Goal: Download file/media

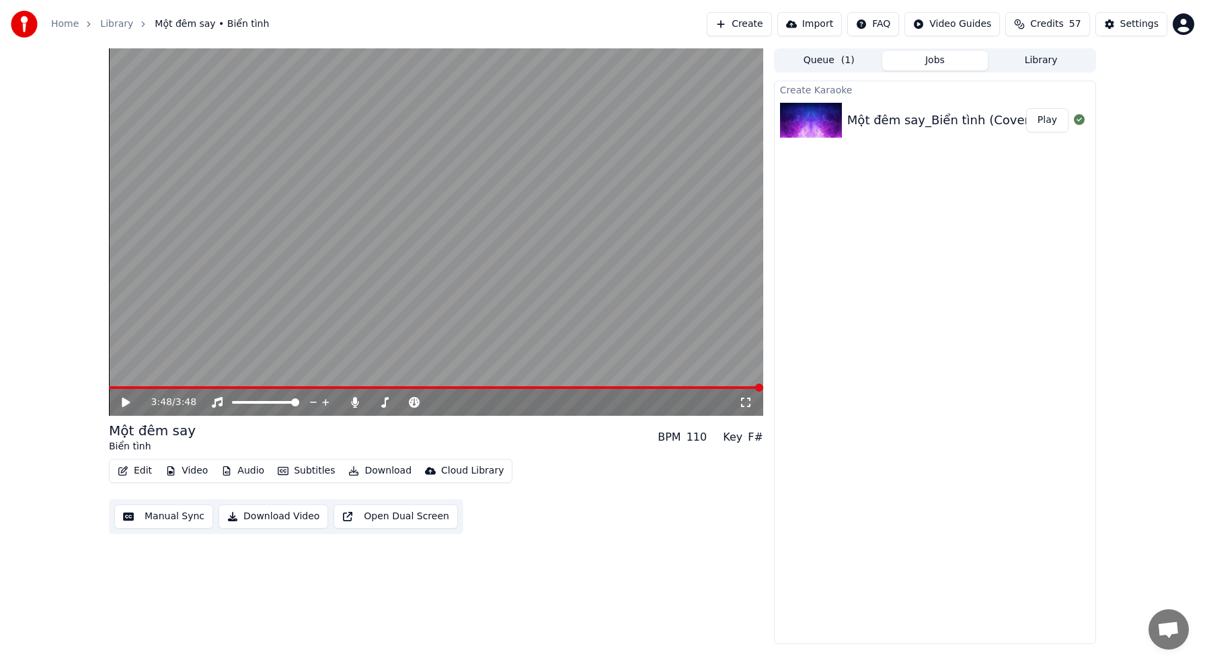
click at [197, 468] on button "Video" at bounding box center [186, 471] width 53 height 19
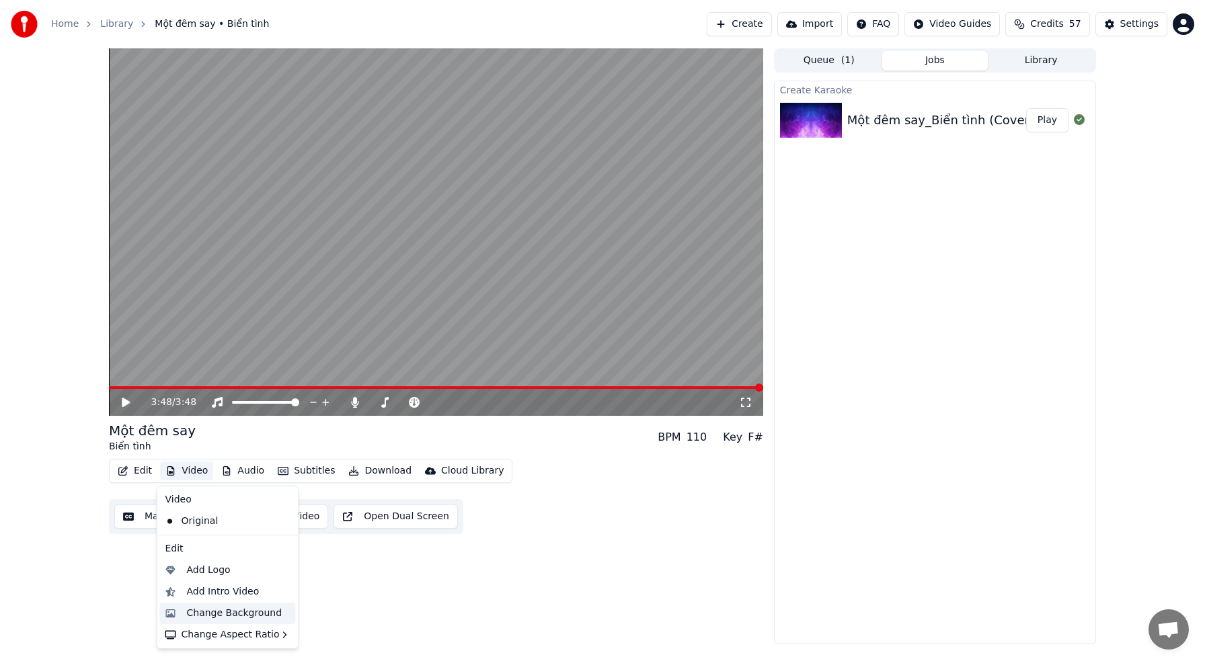
click at [241, 610] on div "Change Background" at bounding box center [234, 613] width 95 height 13
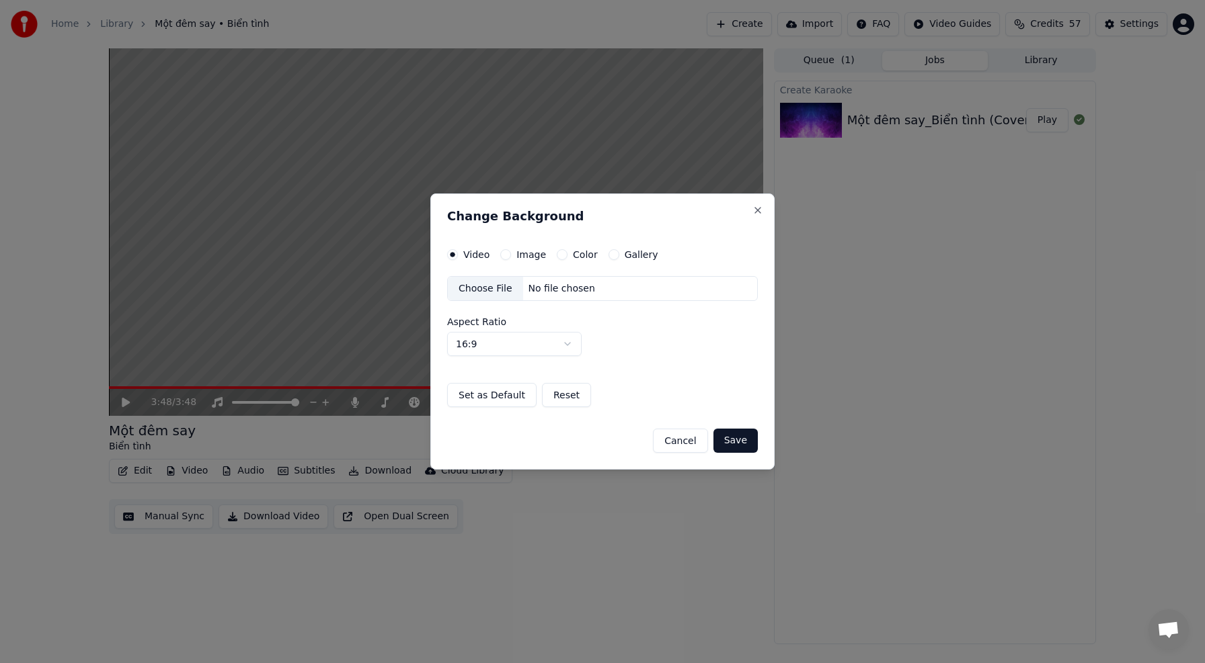
click at [491, 290] on div "Choose File" at bounding box center [485, 289] width 75 height 24
click at [741, 441] on button "Save" at bounding box center [735, 441] width 44 height 24
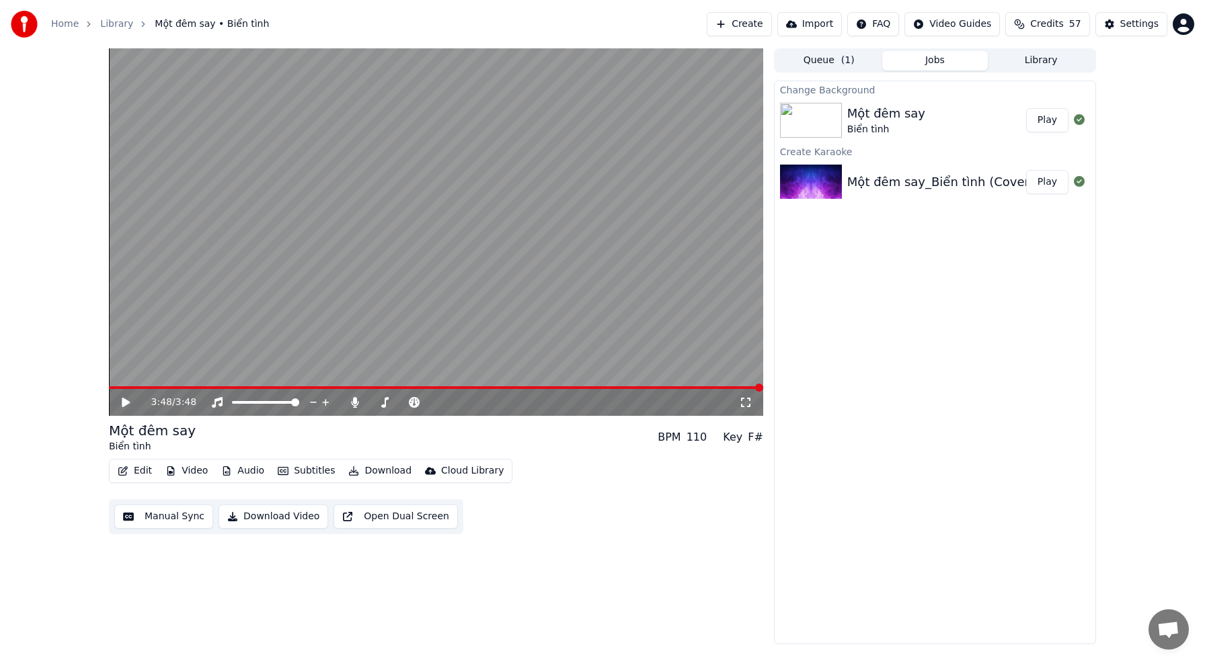
click at [1024, 120] on div "Một đêm say Biển tình" at bounding box center [936, 120] width 179 height 32
click at [1057, 123] on button "Play" at bounding box center [1047, 120] width 42 height 24
click at [444, 298] on video at bounding box center [436, 232] width 654 height 368
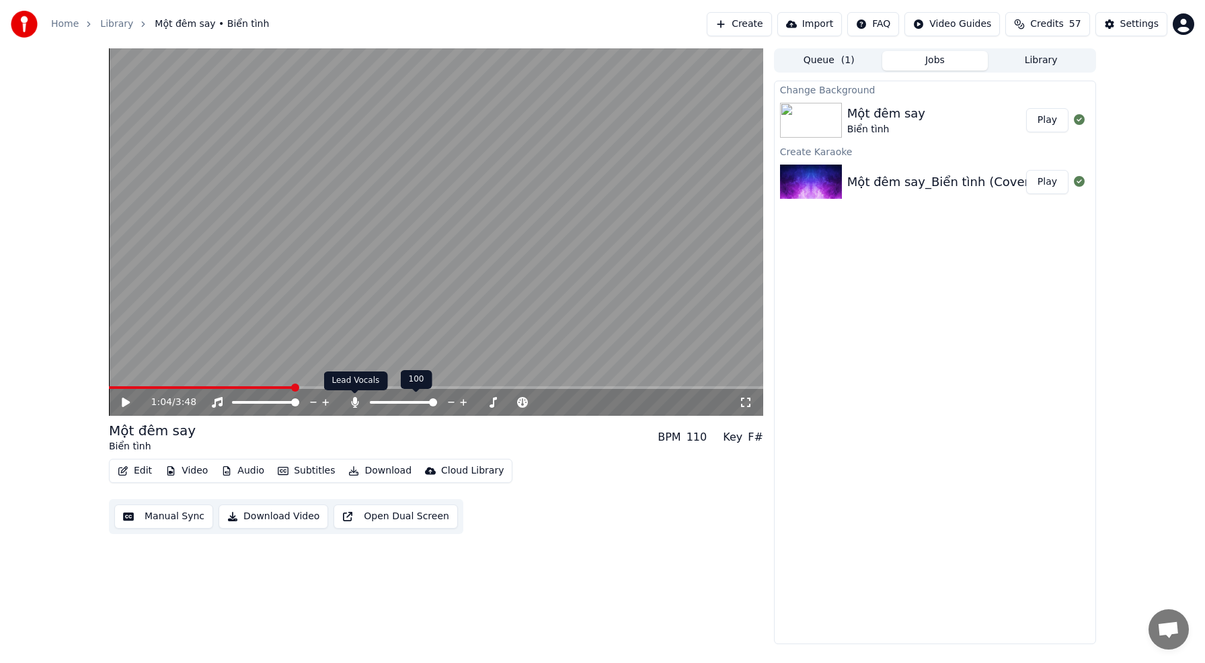
click at [353, 403] on icon at bounding box center [354, 402] width 7 height 11
click at [131, 405] on icon at bounding box center [136, 402] width 32 height 11
click at [132, 403] on icon at bounding box center [136, 402] width 32 height 11
click at [296, 403] on span at bounding box center [293, 403] width 8 height 8
click at [354, 403] on icon at bounding box center [354, 402] width 13 height 11
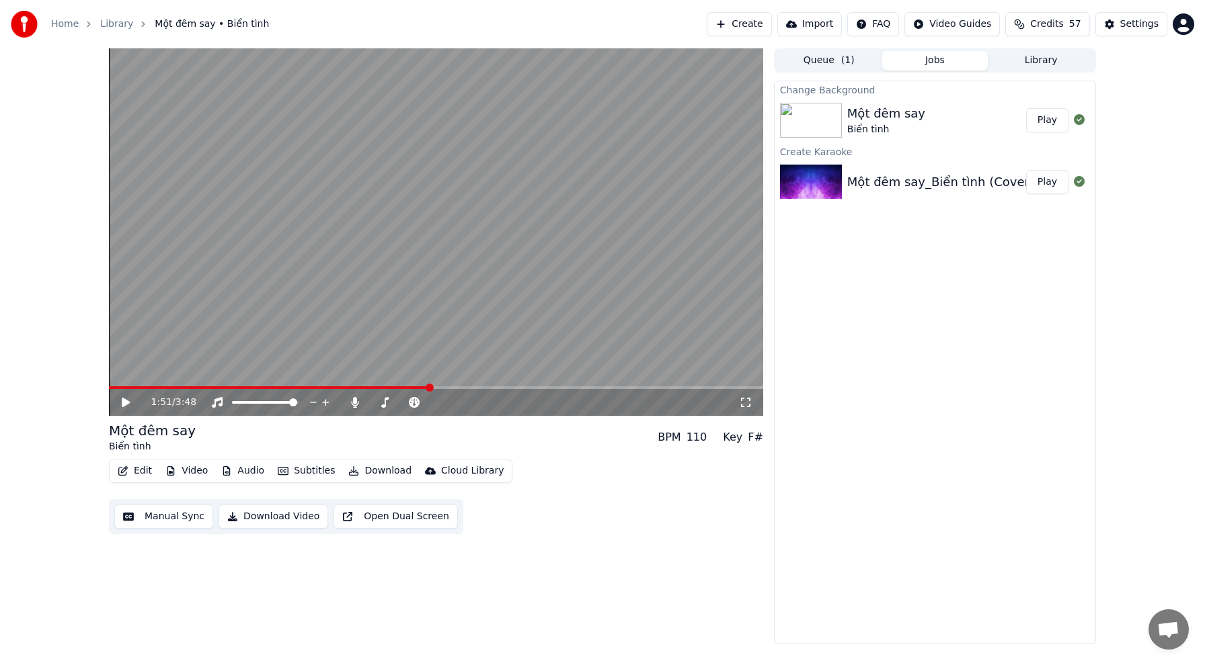
click at [130, 401] on icon at bounding box center [136, 402] width 32 height 11
click at [129, 401] on icon at bounding box center [136, 402] width 32 height 11
click at [354, 402] on icon at bounding box center [354, 402] width 7 height 11
click at [130, 403] on icon at bounding box center [136, 402] width 32 height 11
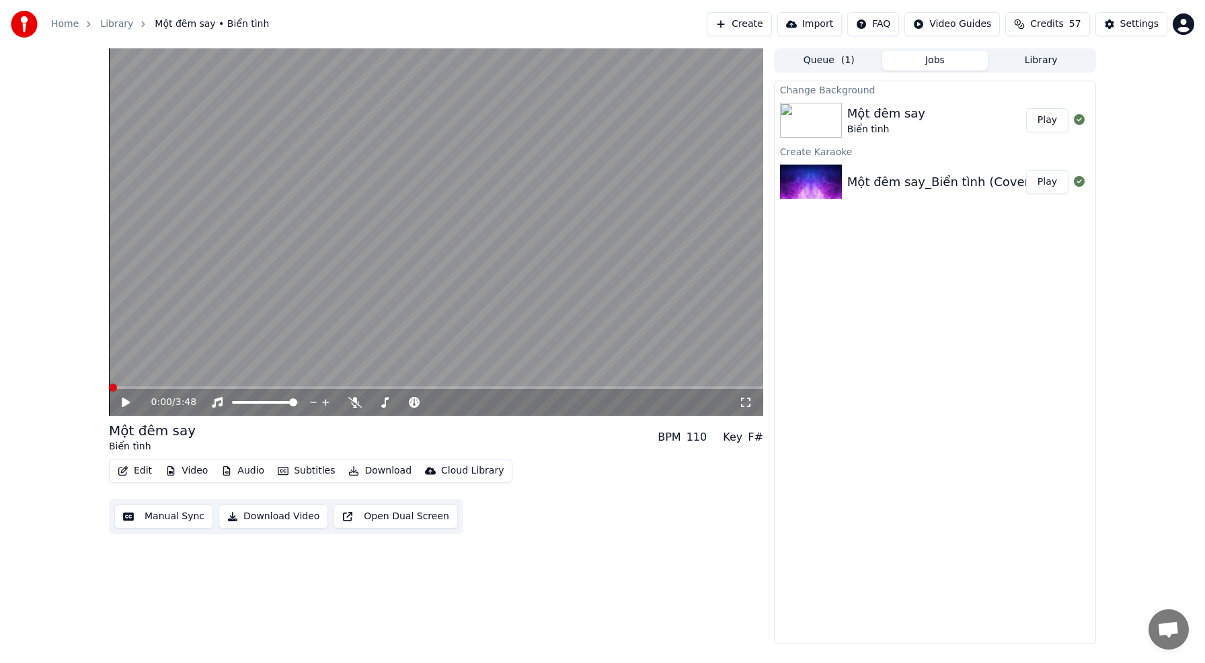
click at [109, 384] on span at bounding box center [113, 388] width 8 height 8
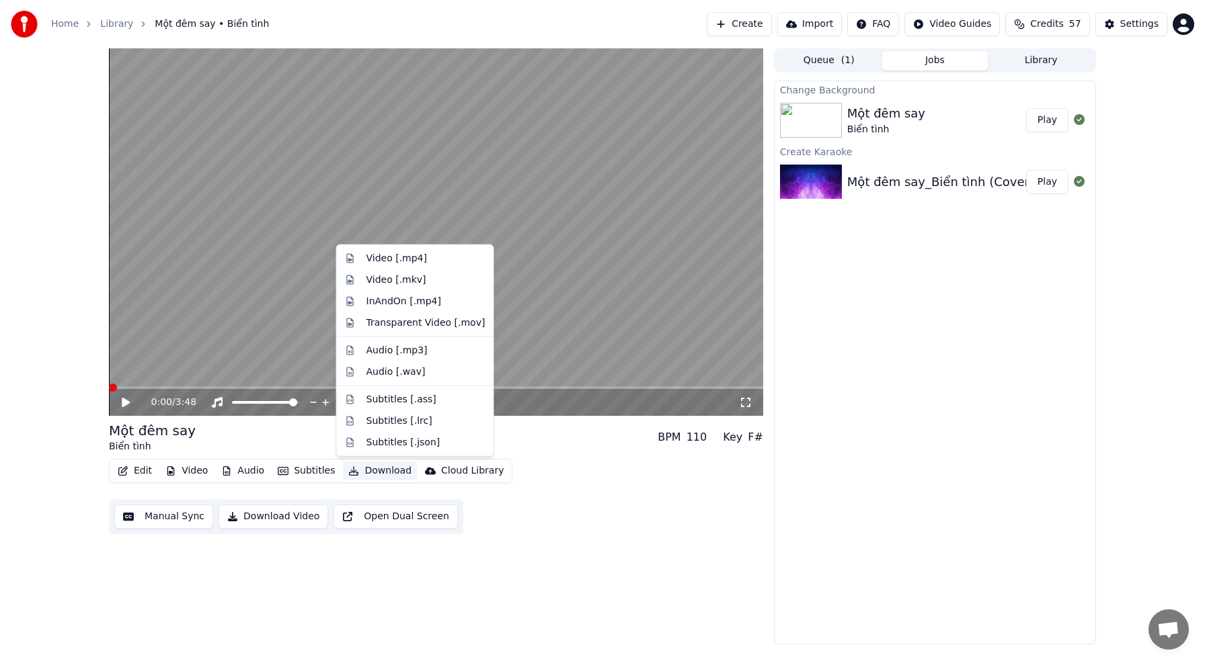
click at [373, 470] on button "Download" at bounding box center [380, 471] width 74 height 19
click at [418, 260] on div "Video [.mp4]" at bounding box center [396, 258] width 60 height 13
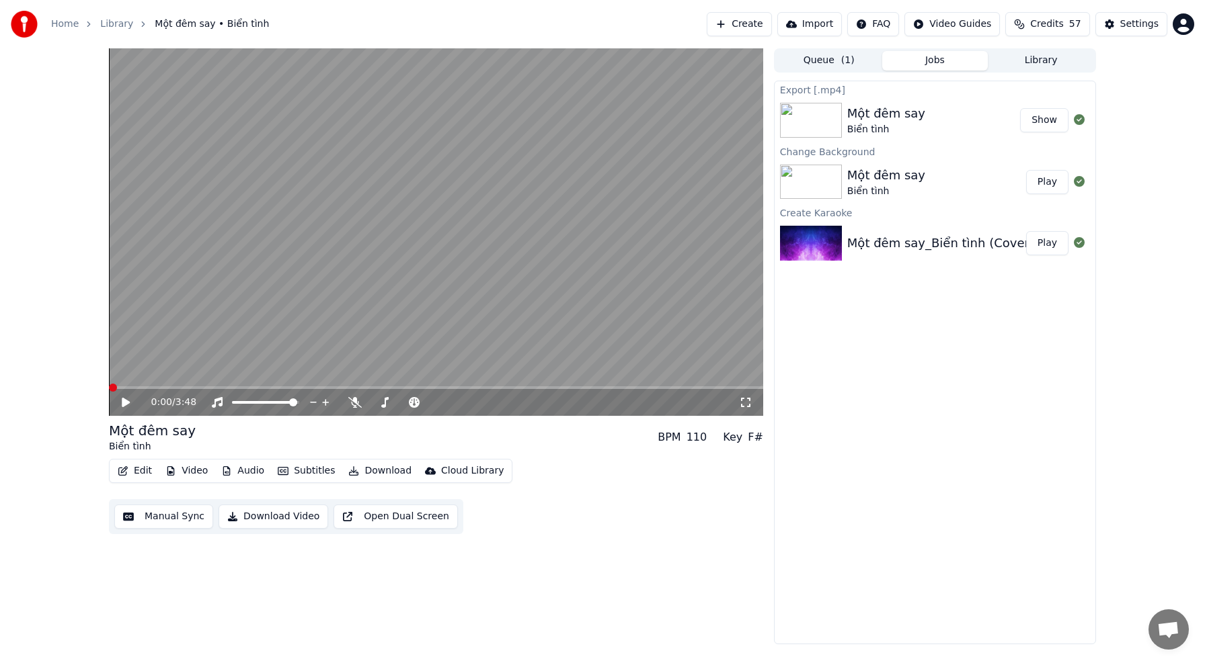
click at [1048, 113] on button "Show" at bounding box center [1044, 120] width 48 height 24
click at [351, 404] on icon at bounding box center [354, 402] width 13 height 11
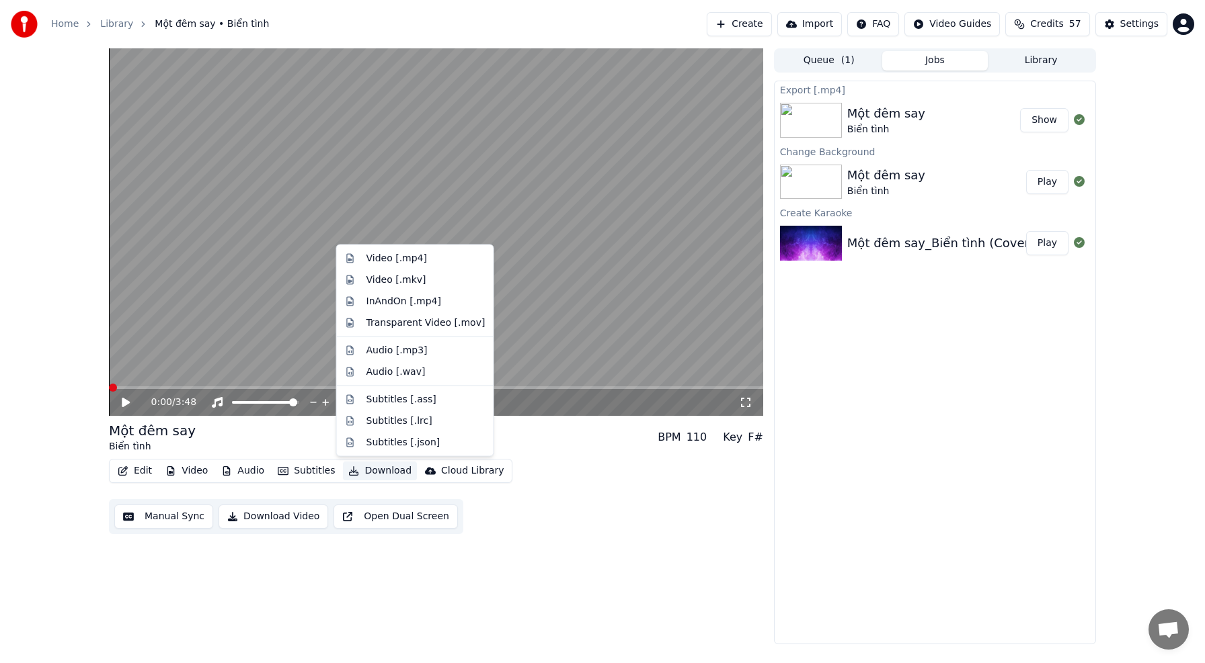
click at [393, 468] on button "Download" at bounding box center [380, 471] width 74 height 19
click at [426, 261] on div "Video [.mp4]" at bounding box center [425, 258] width 119 height 13
